Goal: Information Seeking & Learning: Learn about a topic

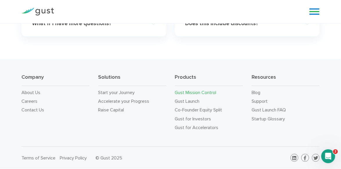
scroll to position [4059, 0]
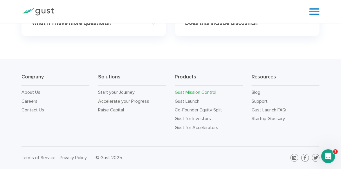
scroll to position [4084, 0]
click at [218, 27] on h4 "Does this include discounts?" at bounding box center [240, 23] width 111 height 7
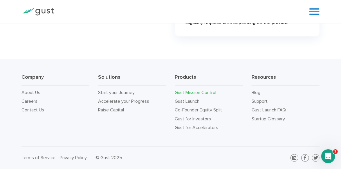
scroll to position [4970, 0]
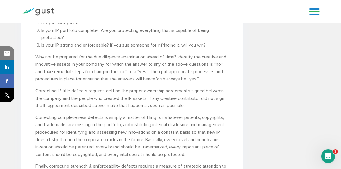
scroll to position [580, 0]
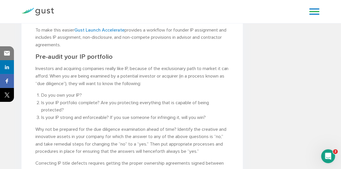
scroll to position [433, 0]
